Goal: Check status

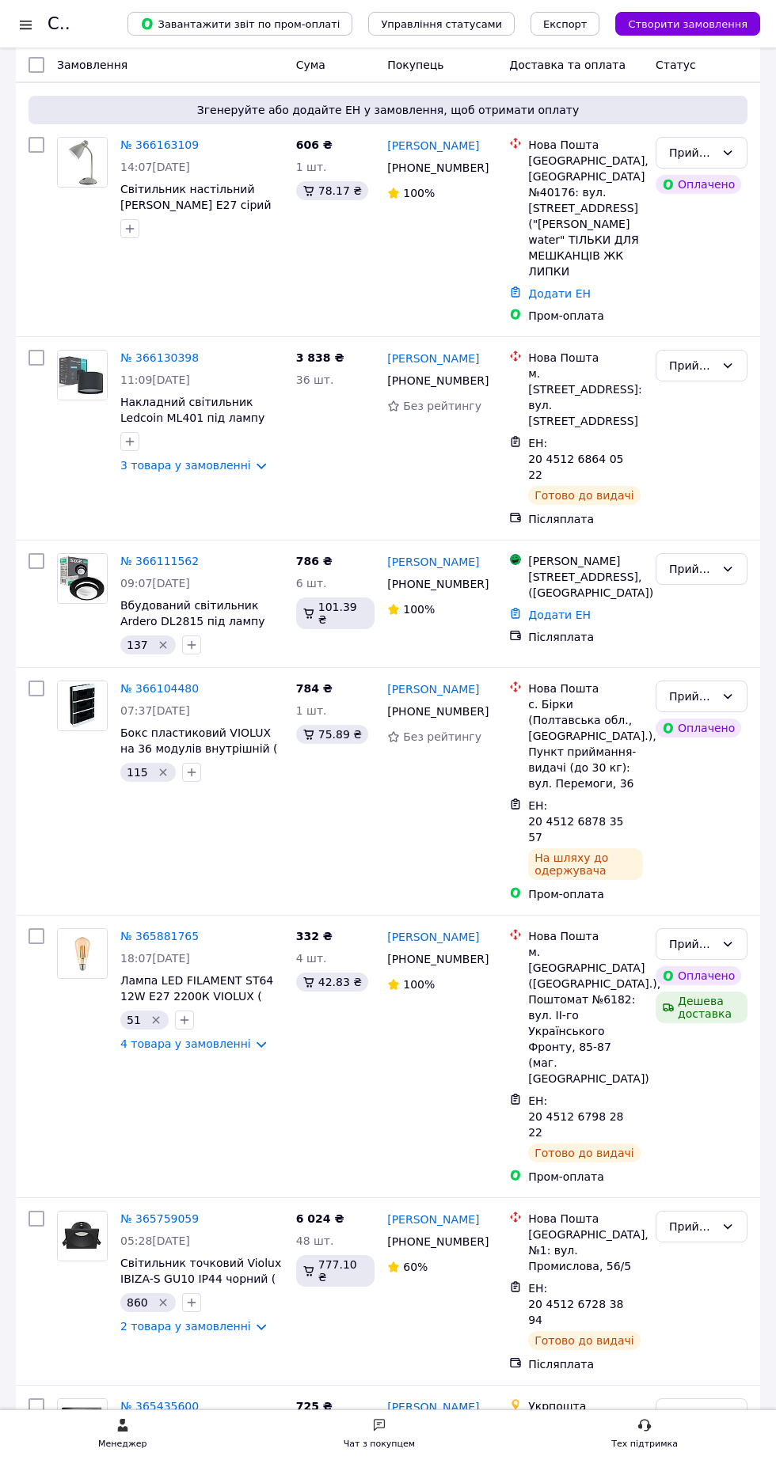
scroll to position [313, 0]
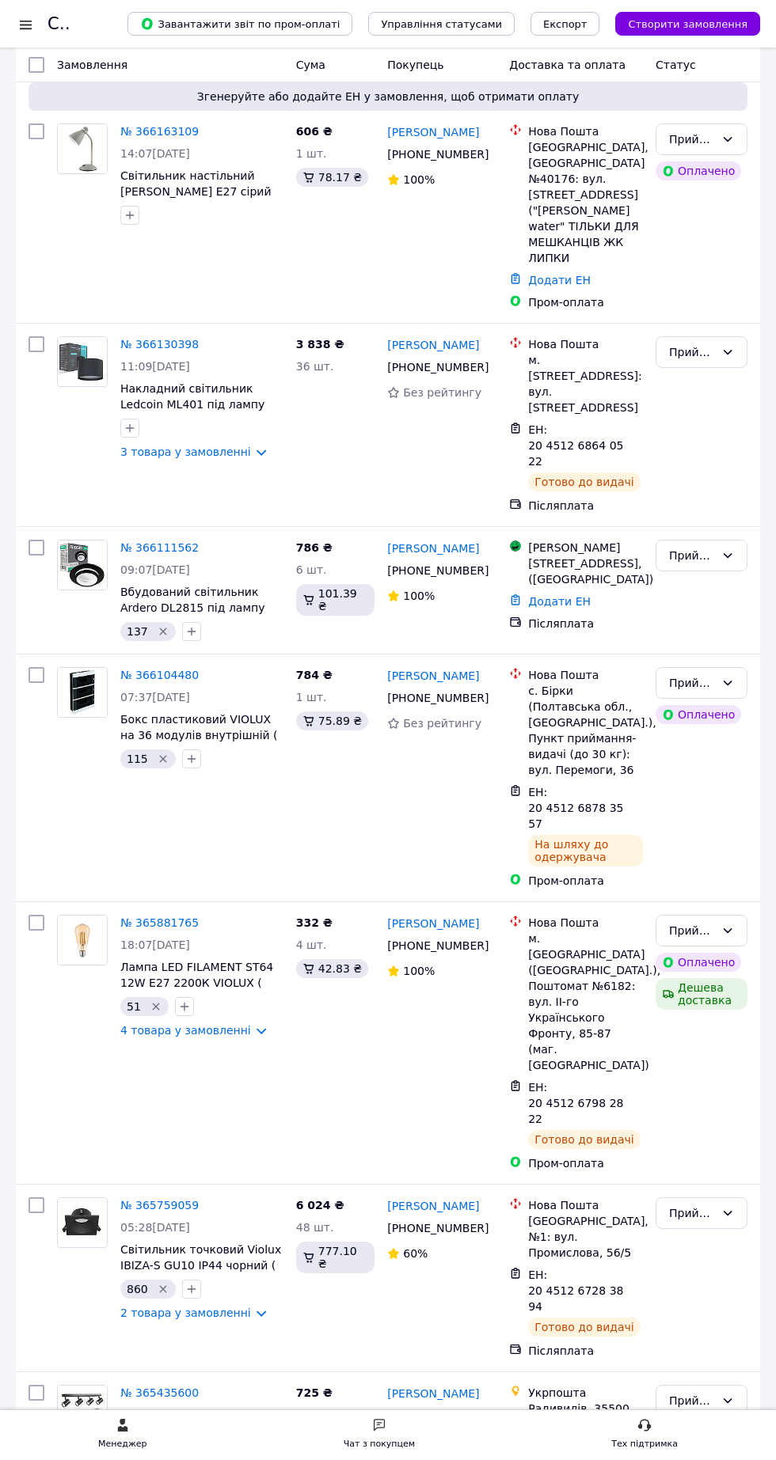
click at [694, 1395] on li "Виконано" at bounding box center [701, 1391] width 90 height 28
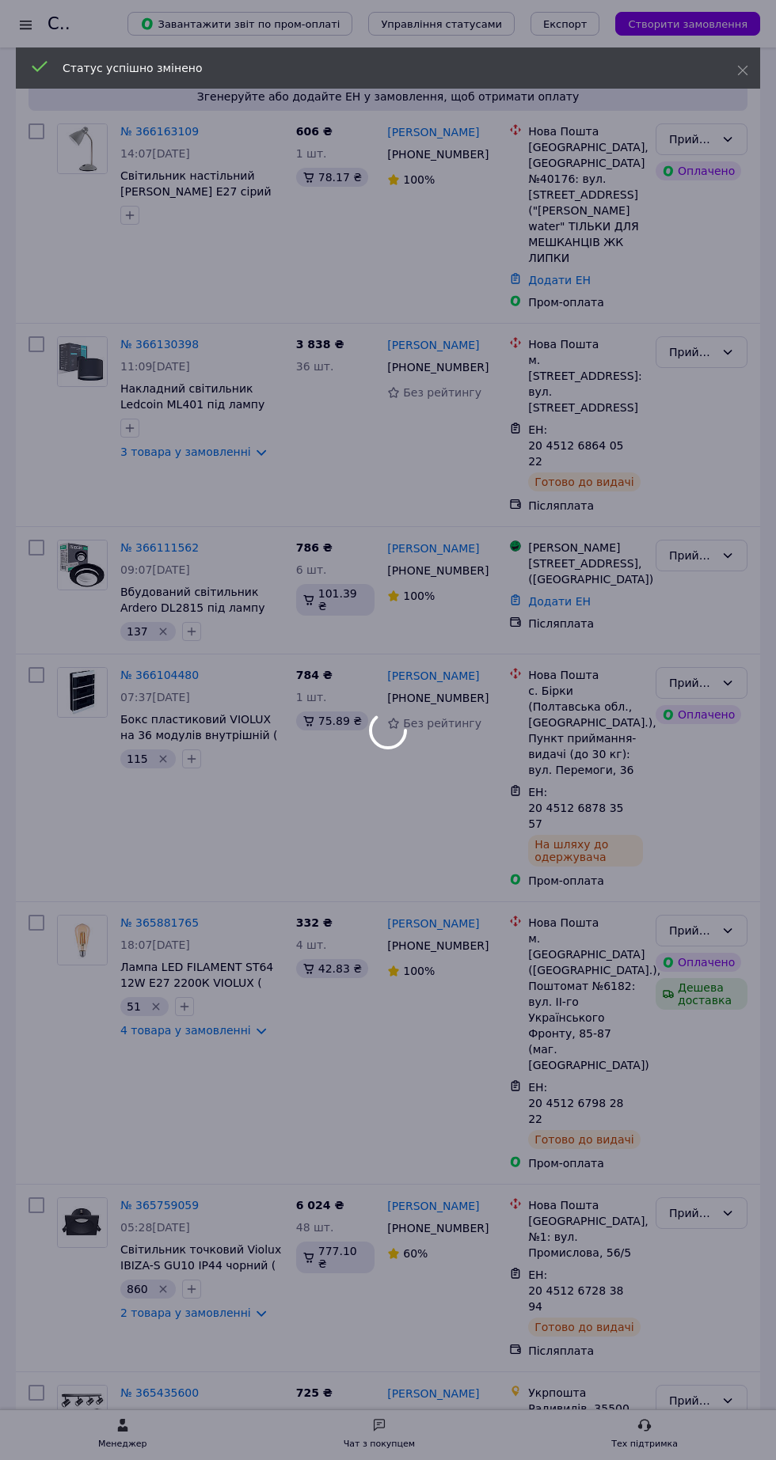
scroll to position [157, 0]
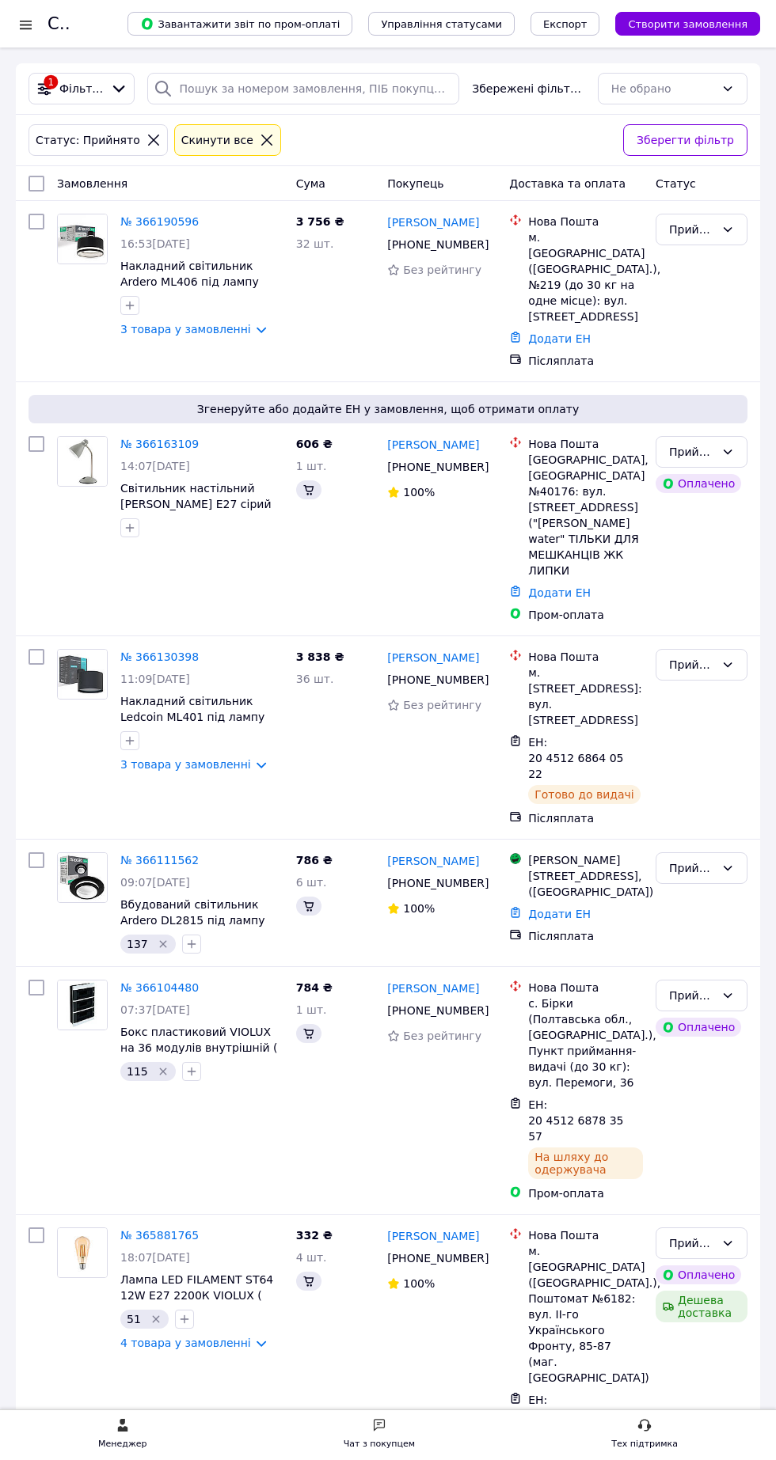
scroll to position [157, 0]
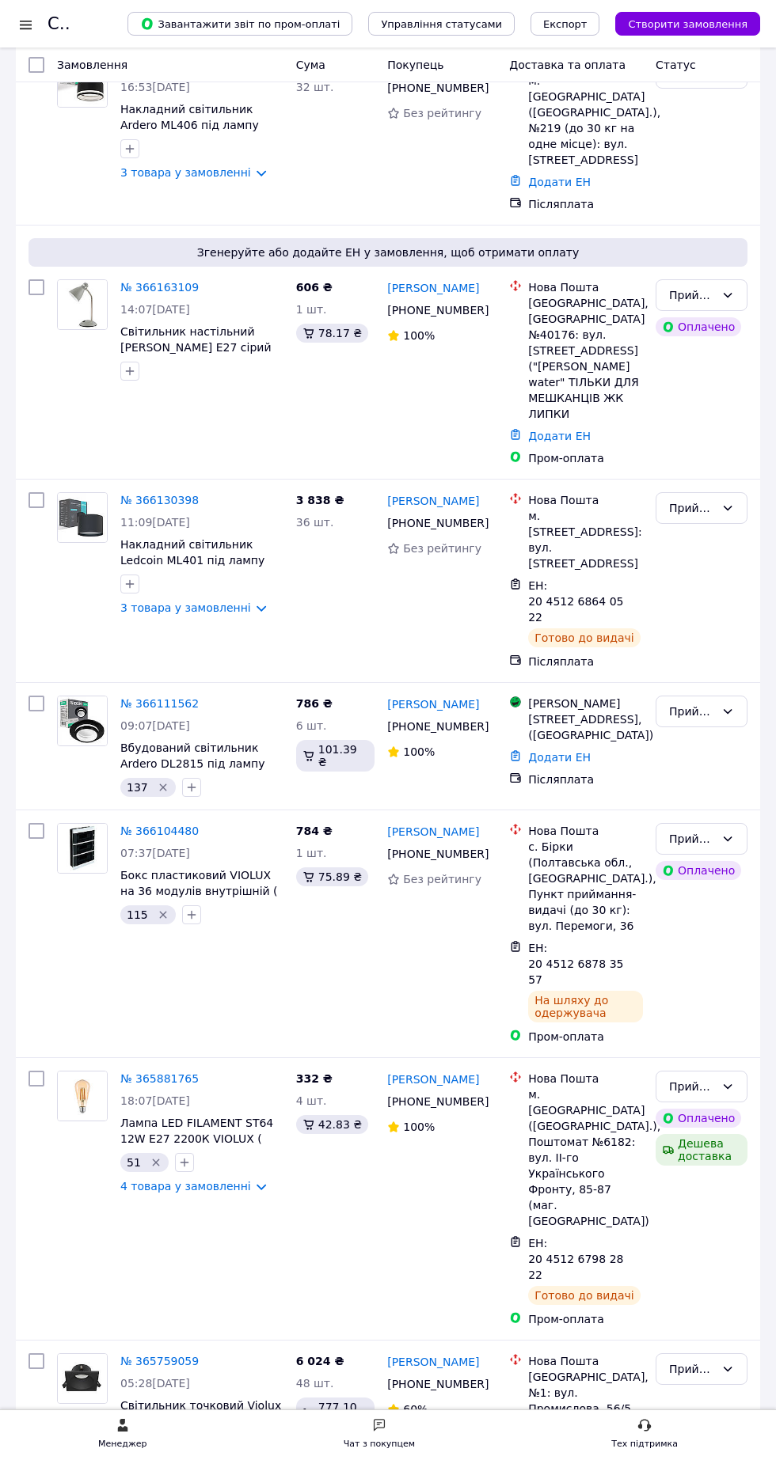
click at [25, 25] on div at bounding box center [26, 25] width 20 height 16
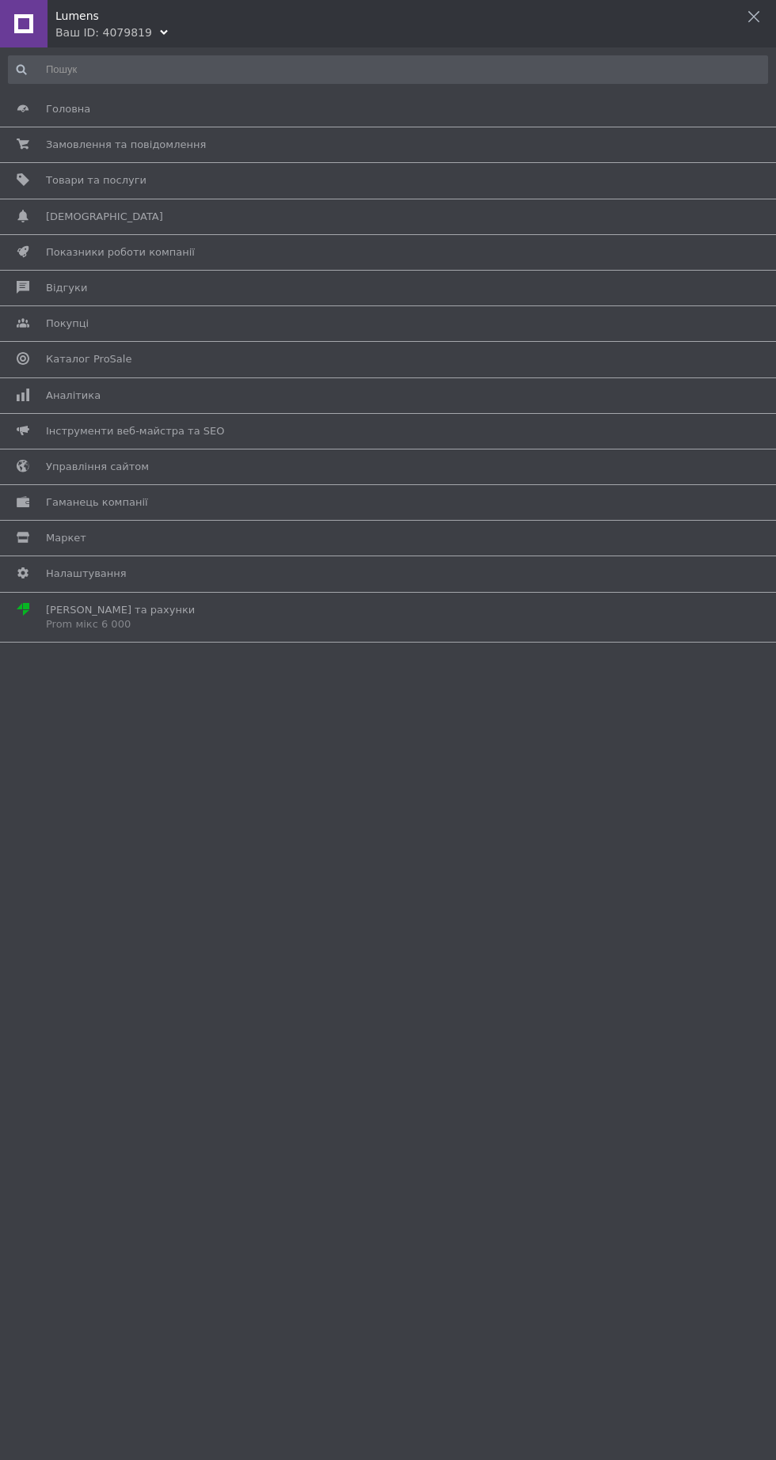
scroll to position [0, 0]
click at [754, 16] on use at bounding box center [753, 16] width 11 height 11
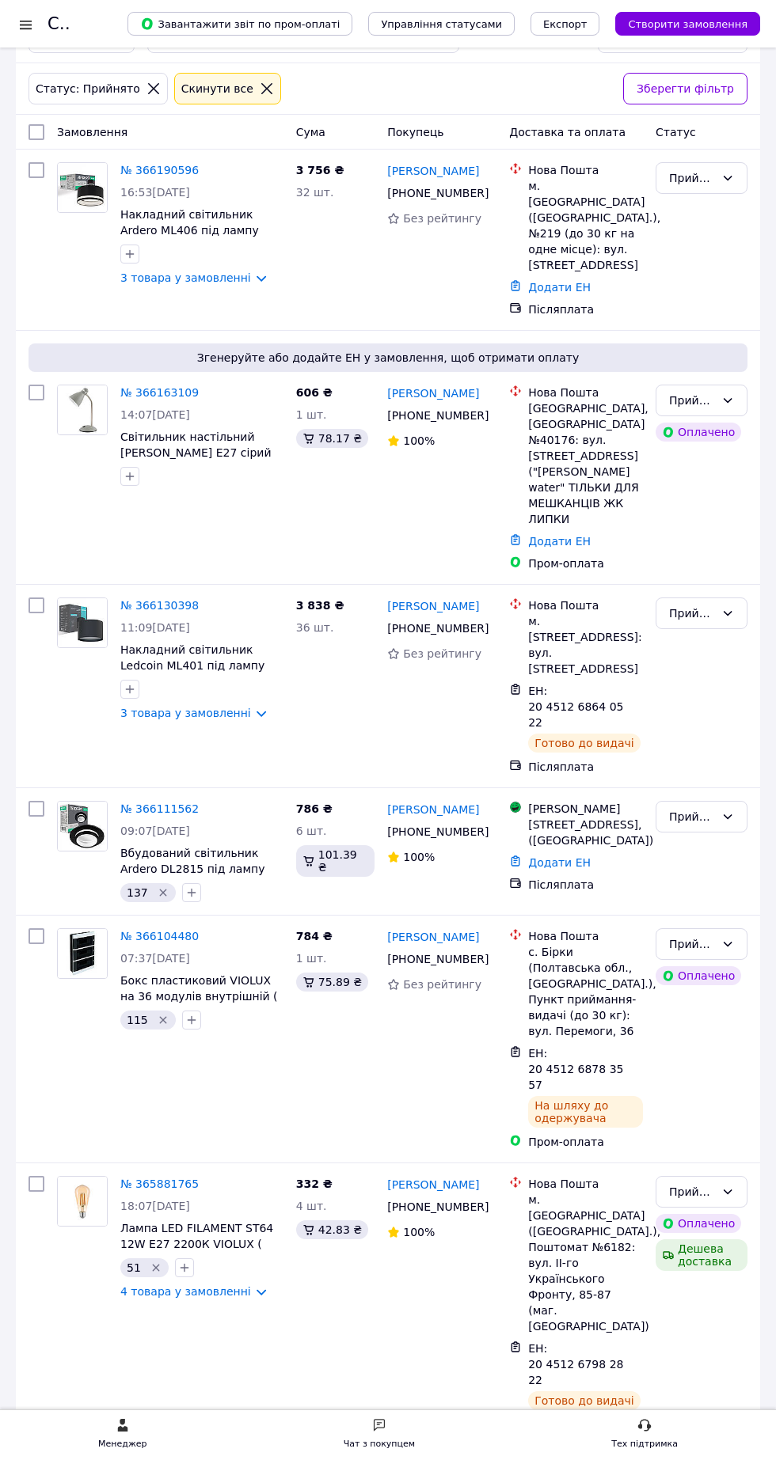
scroll to position [189, 0]
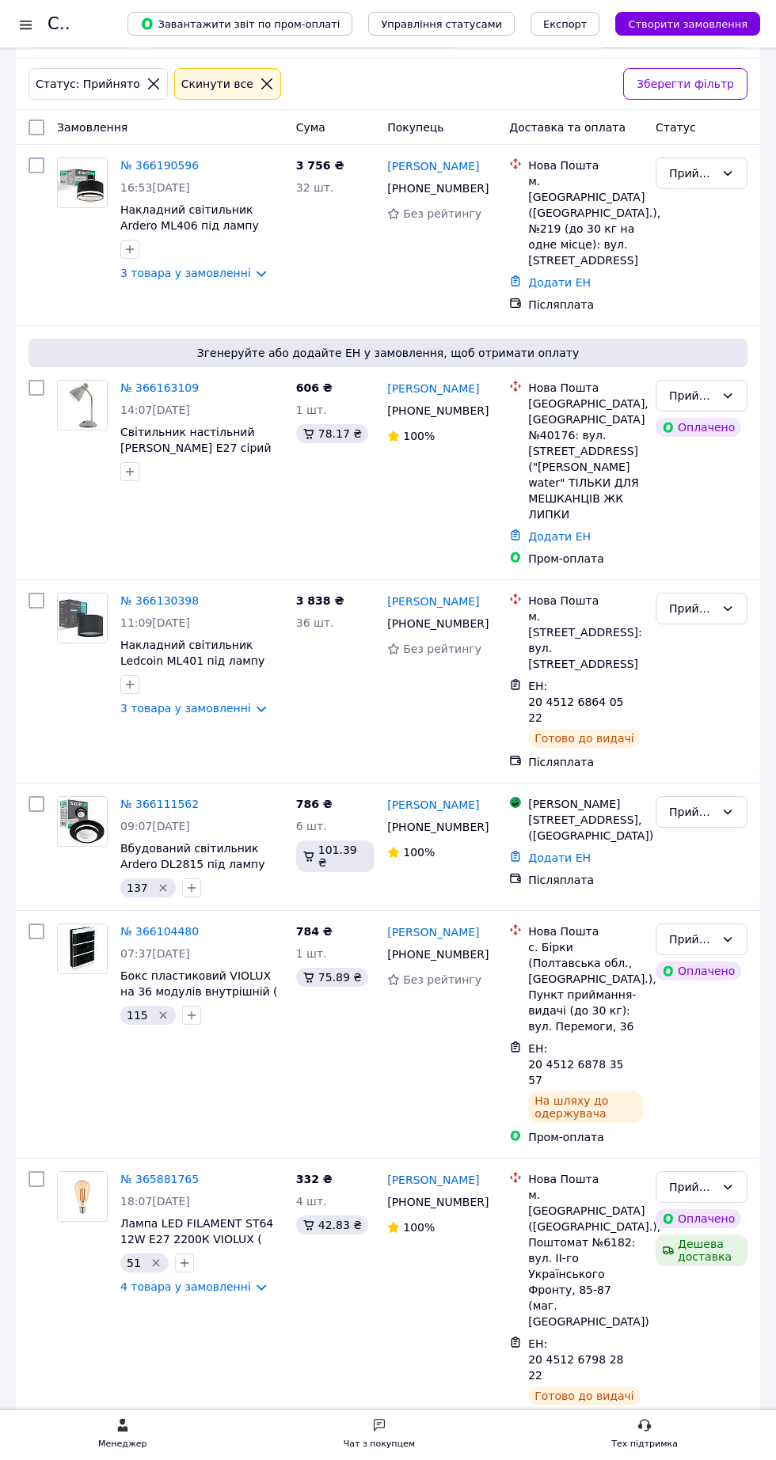
click at [260, 90] on icon at bounding box center [267, 84] width 14 height 14
